Goal: Navigation & Orientation: Find specific page/section

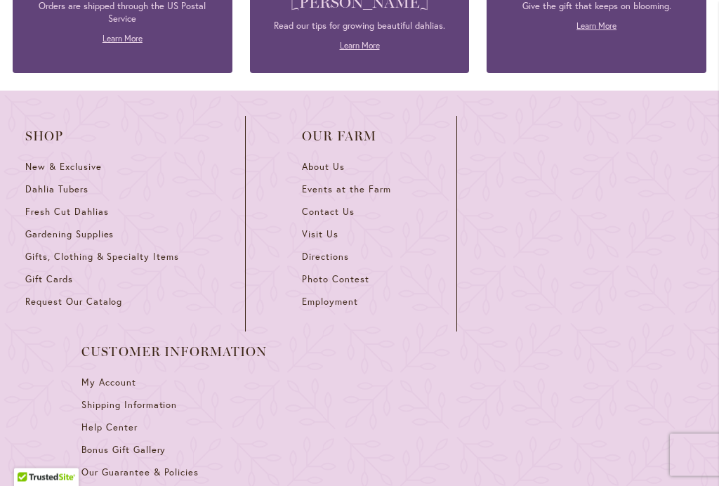
scroll to position [6328, 0]
click at [329, 252] on span "Directions" at bounding box center [325, 256] width 47 height 12
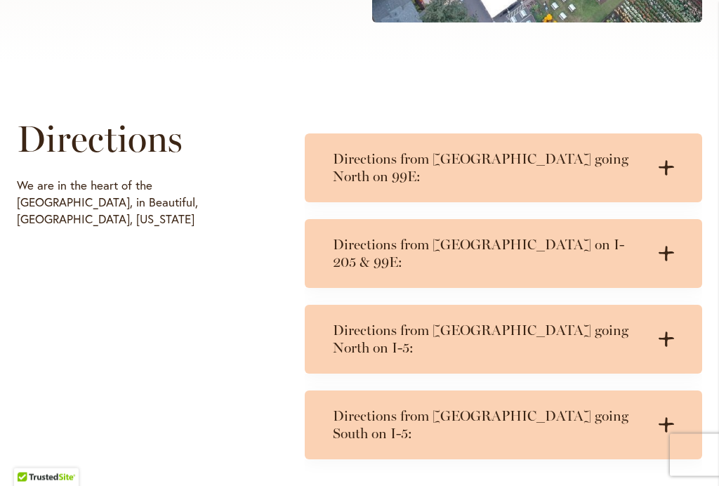
scroll to position [577, 0]
click at [610, 408] on h3 "Directions from Portland going South on I-5:" at bounding box center [489, 425] width 313 height 35
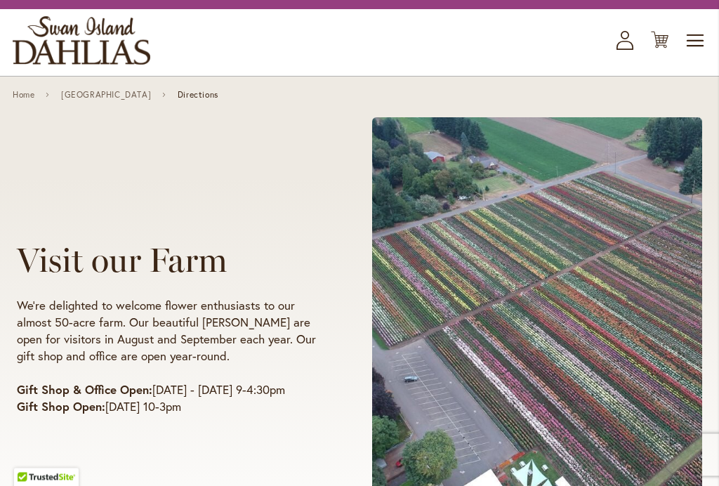
scroll to position [0, 0]
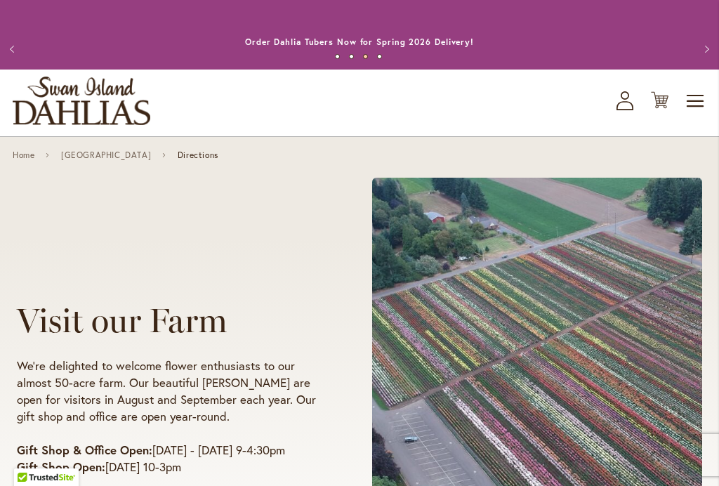
click at [31, 158] on link "Home" at bounding box center [24, 155] width 22 height 10
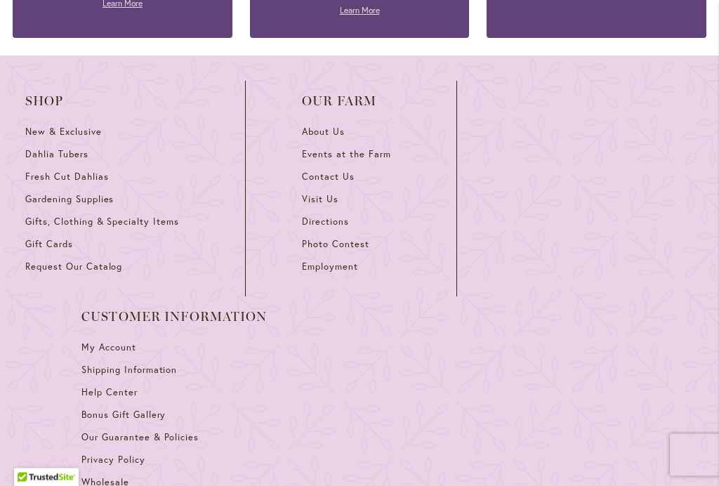
scroll to position [6363, 0]
click at [320, 193] on span "Visit Us" at bounding box center [320, 199] width 37 height 12
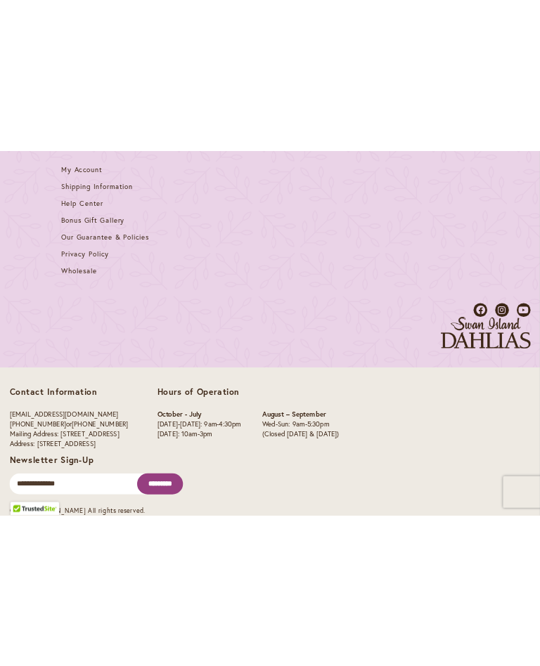
scroll to position [1904, 0]
